Goal: Use online tool/utility: Utilize a website feature to perform a specific function

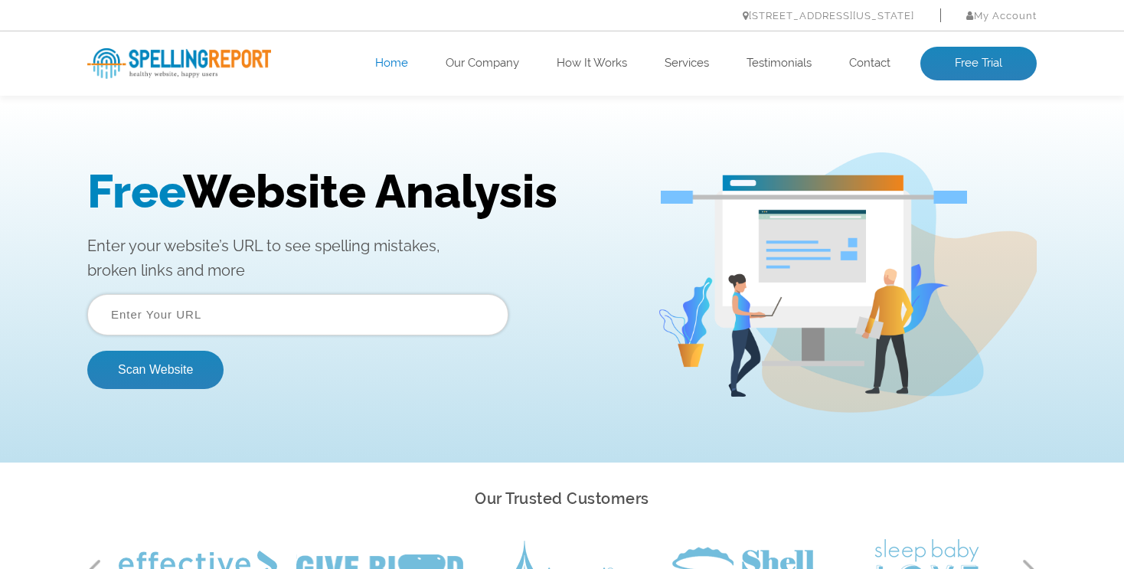
scroll to position [334, 0]
click at [143, 326] on input "text" at bounding box center [297, 314] width 421 height 41
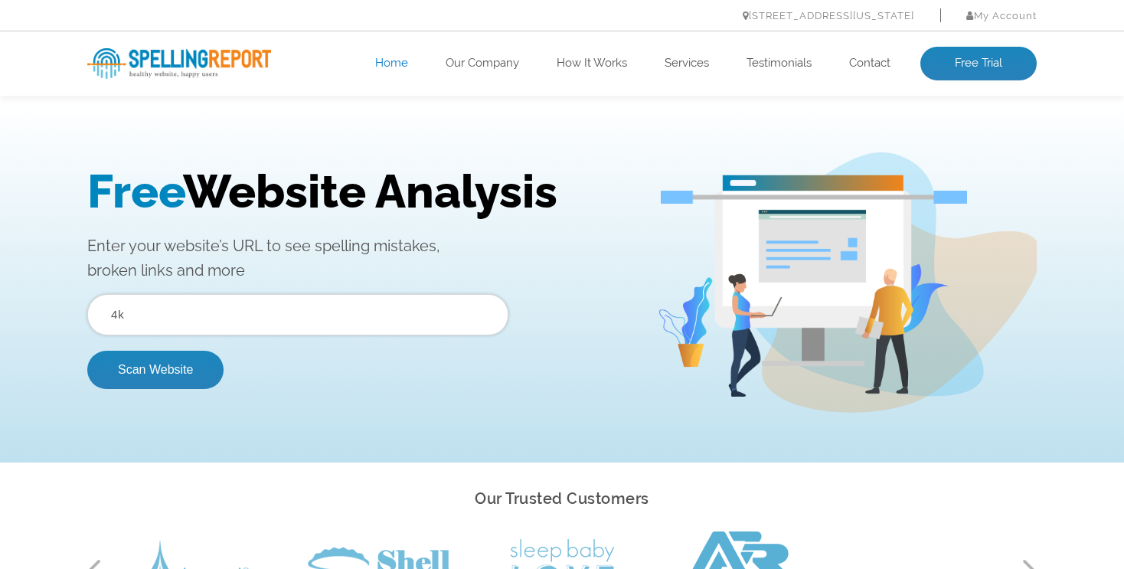
type input "4"
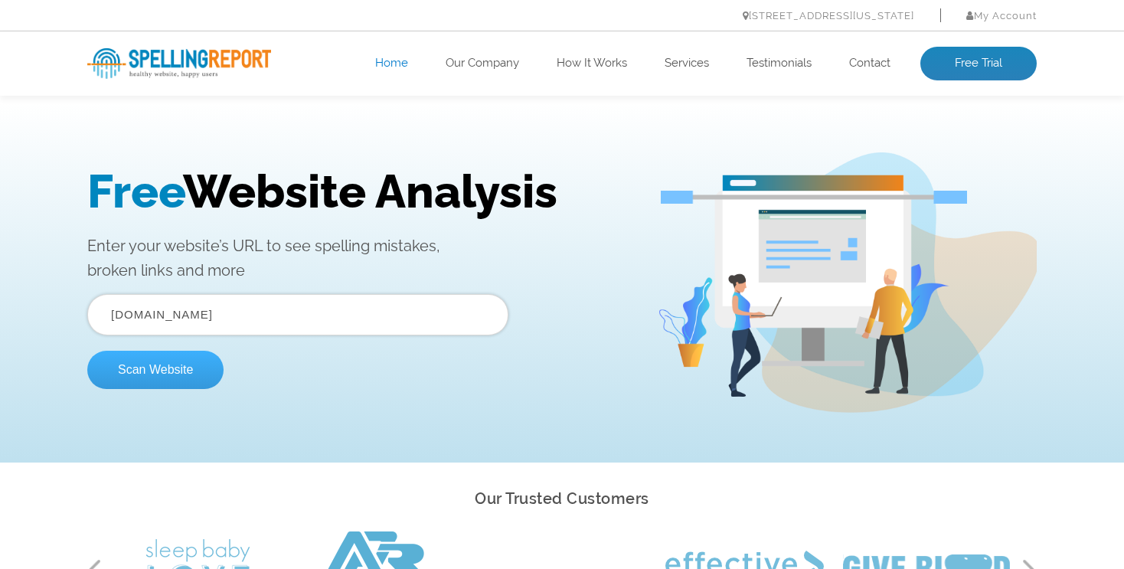
click at [127, 377] on button "Scan Website" at bounding box center [155, 370] width 136 height 38
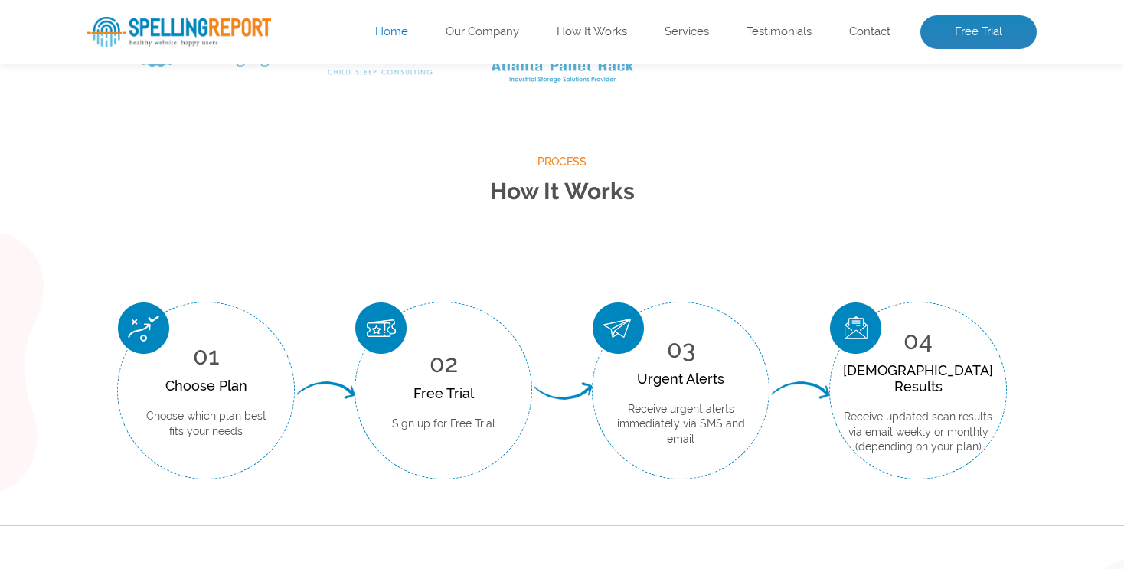
scroll to position [0, 0]
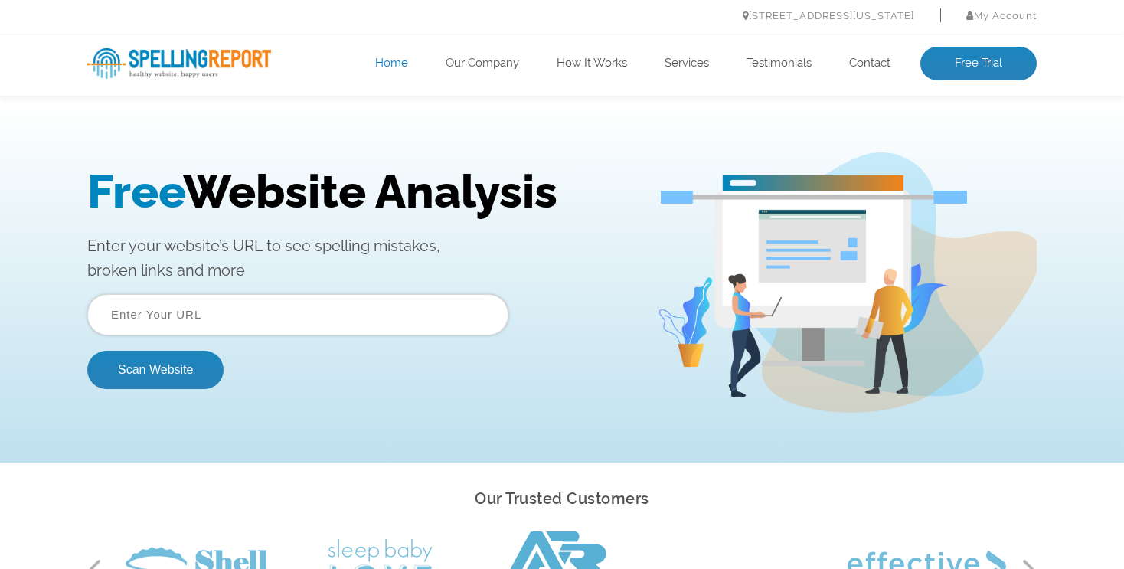
click at [164, 316] on input "text" at bounding box center [297, 314] width 421 height 41
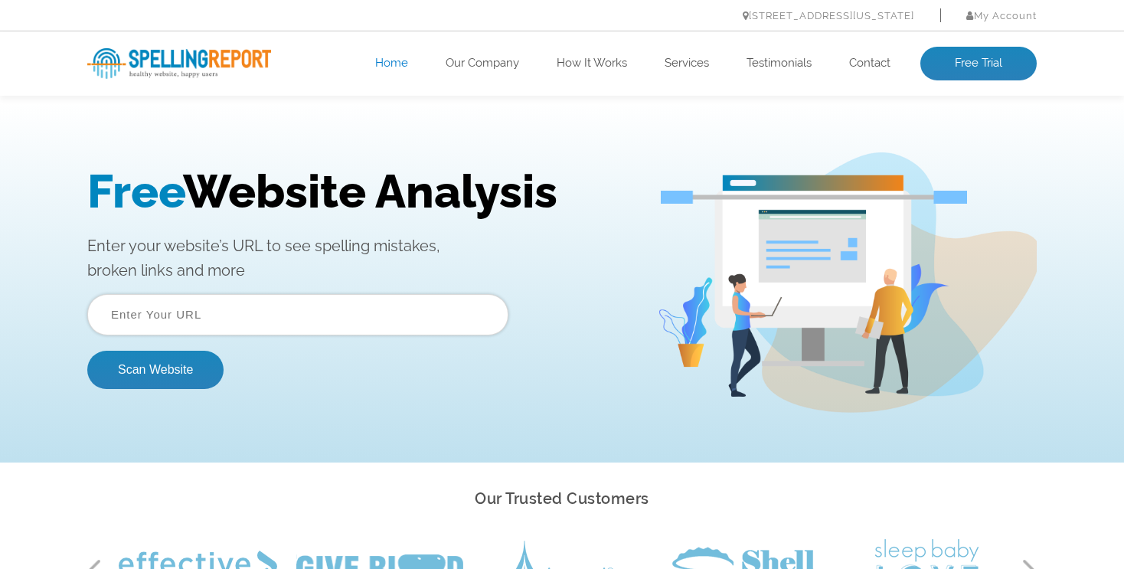
paste input "[URL][DOMAIN_NAME]"
click at [155, 365] on button "Scan Website" at bounding box center [155, 370] width 136 height 38
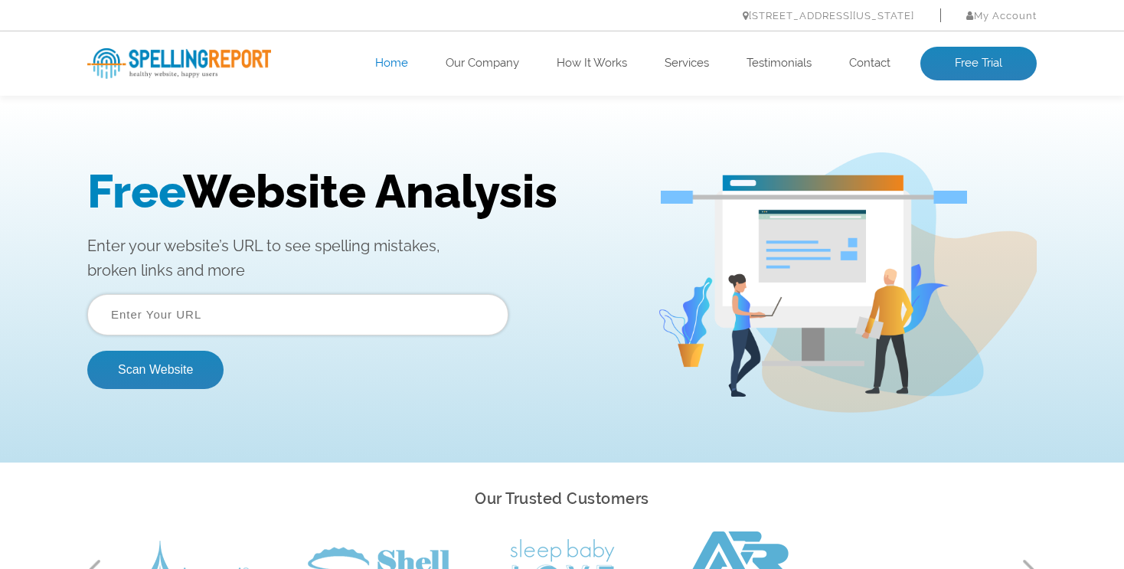
click at [149, 309] on input "text" at bounding box center [297, 314] width 421 height 41
paste input "[URL][DOMAIN_NAME]"
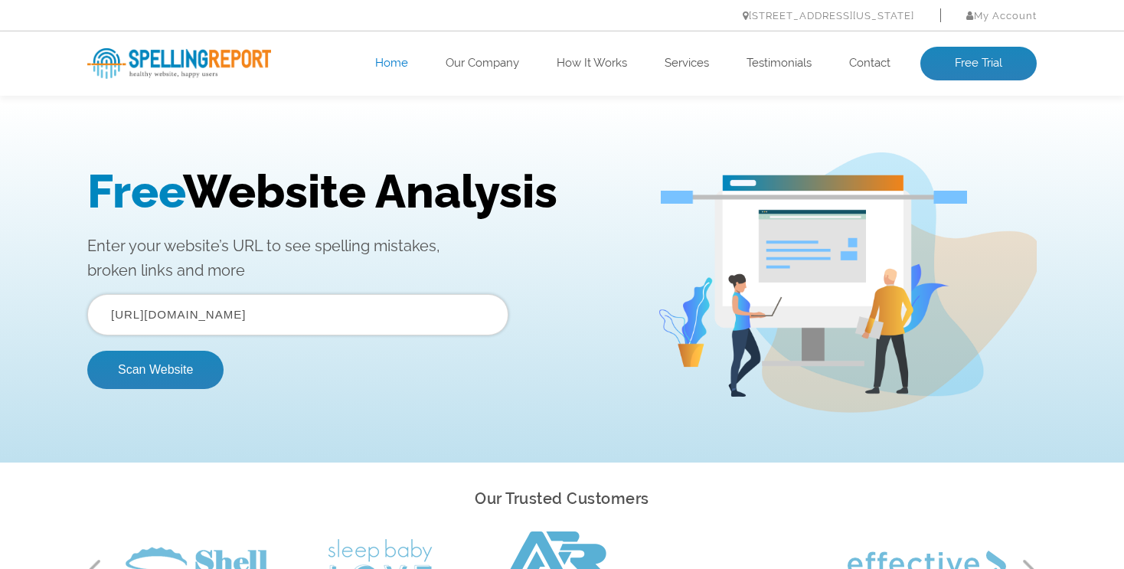
drag, startPoint x: 153, startPoint y: 313, endPoint x: -31, endPoint y: 312, distance: 184.6
click at [0, 312] on html "Free Website Analysis Enter your website’s URL to see spelling mistakes, broken…" at bounding box center [562, 283] width 1124 height 360
type input "[DOMAIN_NAME]"
click at [159, 376] on button "Scan Website" at bounding box center [155, 370] width 136 height 38
